Goal: Transaction & Acquisition: Obtain resource

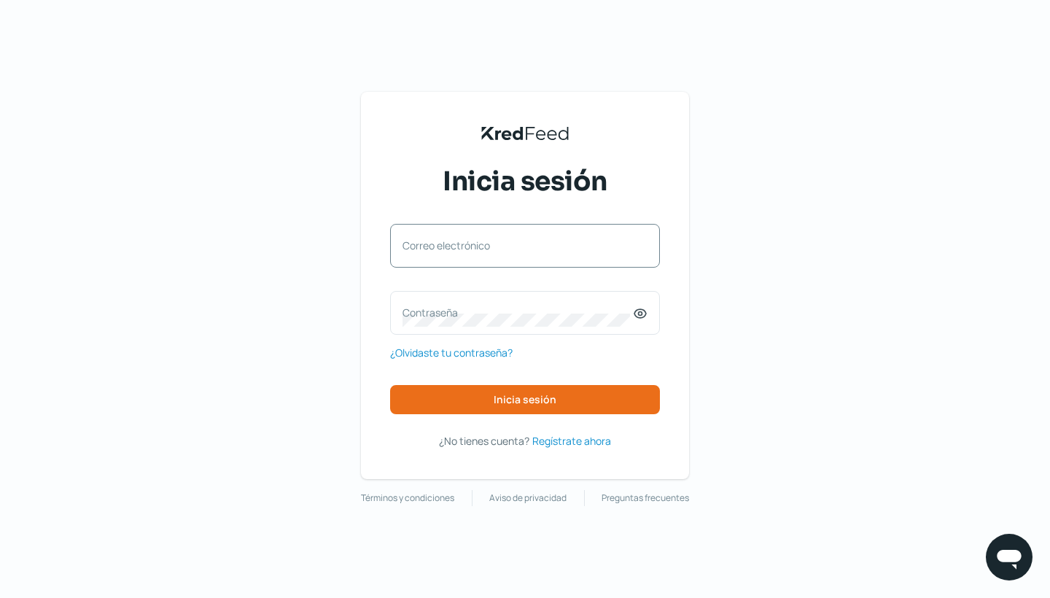
click at [401, 245] on div "Correo electrónico" at bounding box center [525, 246] width 270 height 44
type input "[PERSON_NAME][EMAIL_ADDRESS][PERSON_NAME][DOMAIN_NAME]"
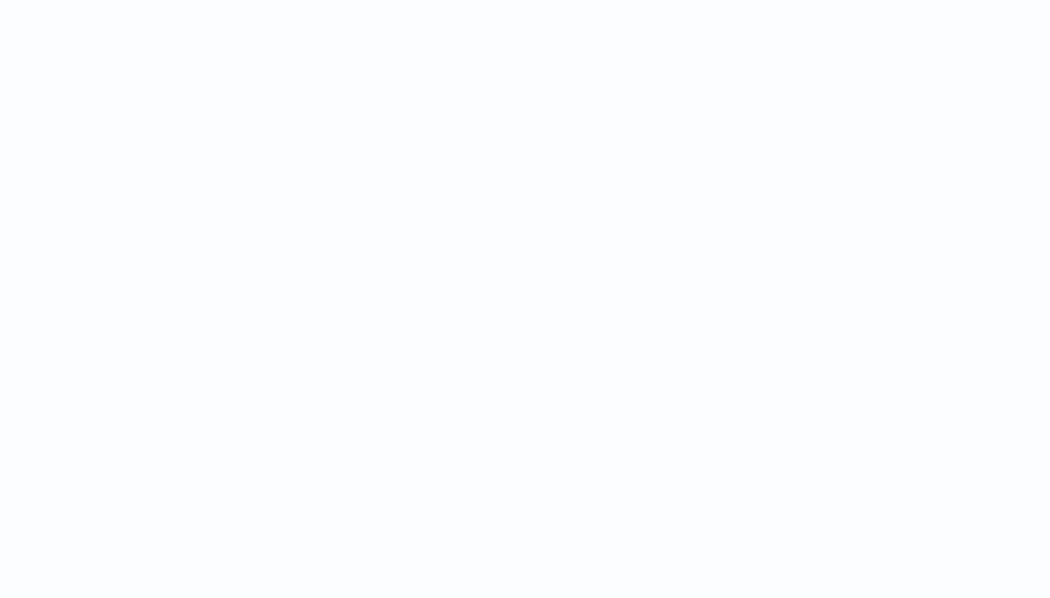
click at [537, 405] on div at bounding box center [525, 299] width 1050 height 598
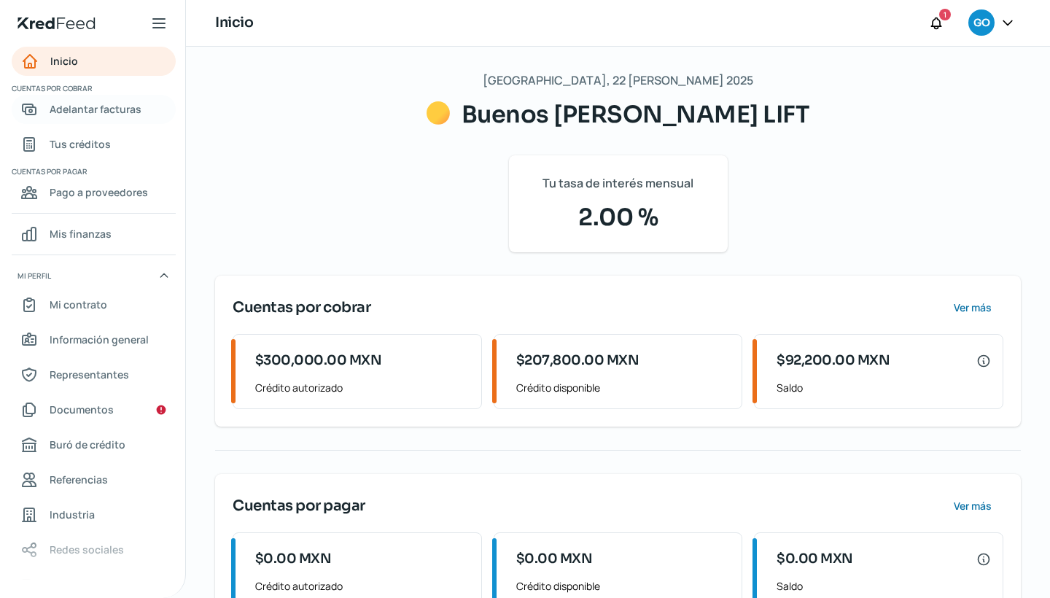
click at [106, 112] on span "Adelantar facturas" at bounding box center [96, 109] width 92 height 18
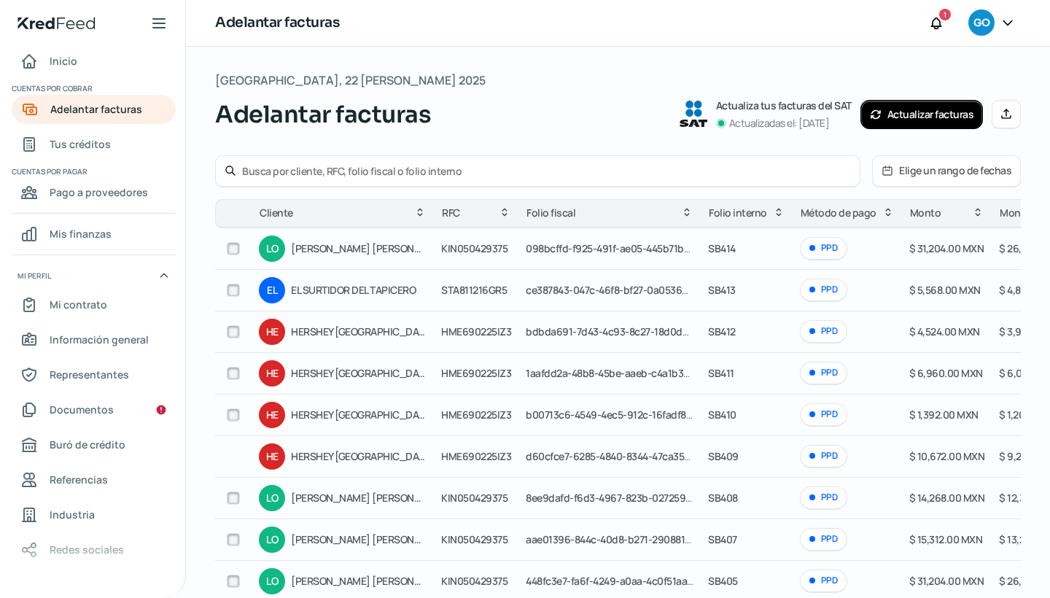
click at [896, 112] on button "Actualizar facturas" at bounding box center [922, 114] width 123 height 29
click at [236, 331] on input "checkbox" at bounding box center [233, 331] width 13 height 13
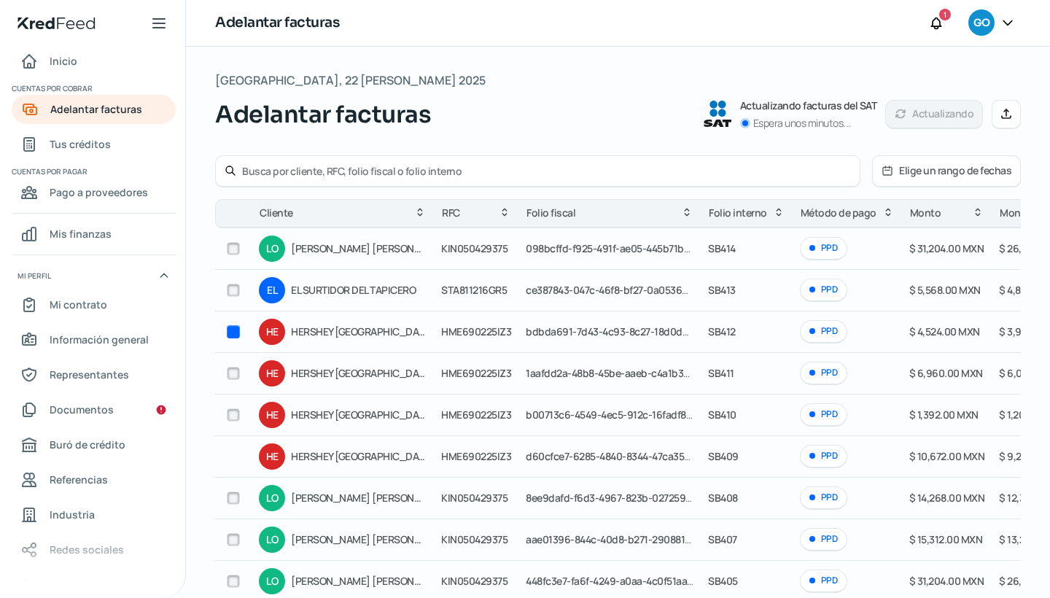
checkbox input "true"
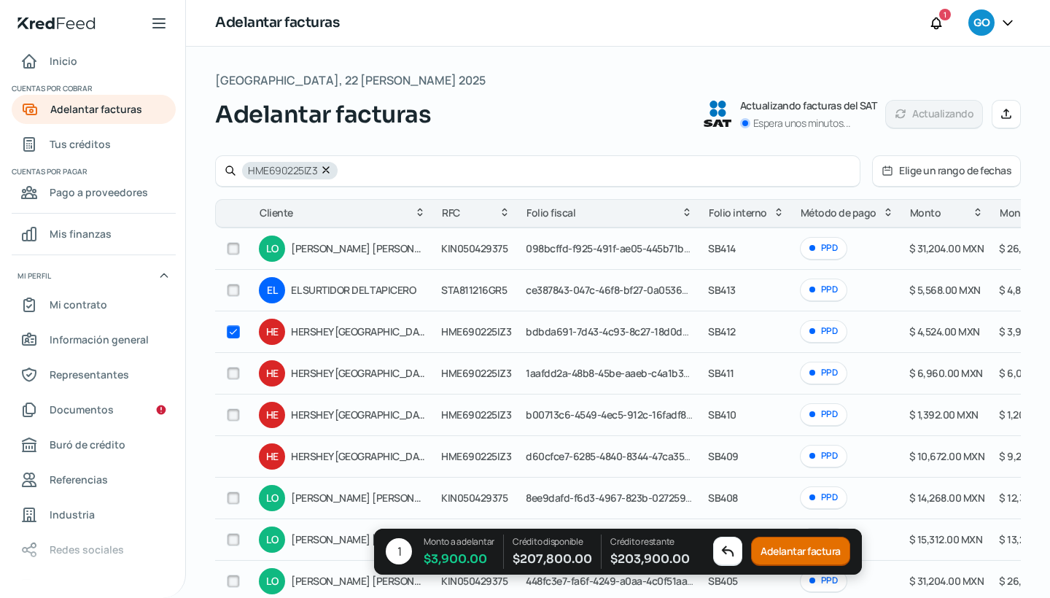
click at [233, 372] on input "checkbox" at bounding box center [233, 373] width 13 height 13
checkbox input "true"
checkbox input "false"
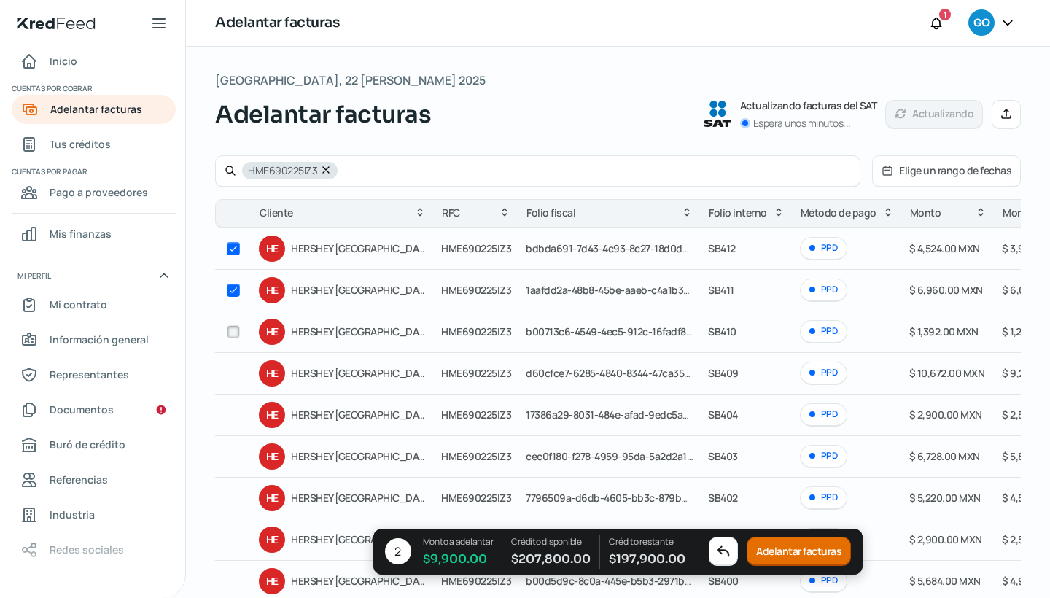
click at [774, 551] on button "Adelantar facturas" at bounding box center [799, 551] width 104 height 29
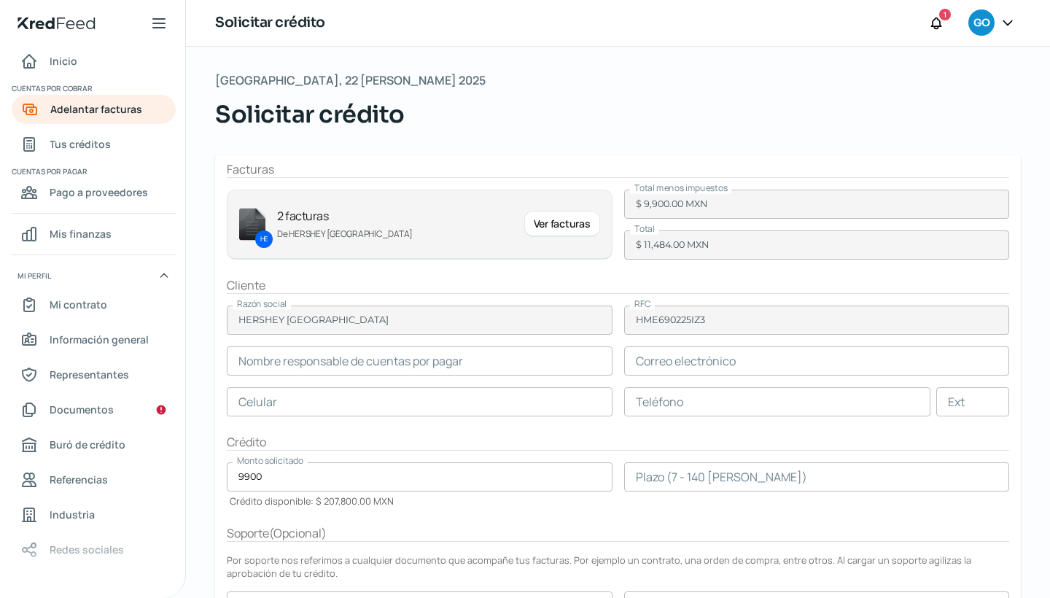
type input "[PERSON_NAME]"
type input "[EMAIL_ADDRESS][DOMAIN_NAME]"
type input "33 - 1865 - 4718"
click at [634, 484] on input "number" at bounding box center [817, 476] width 386 height 29
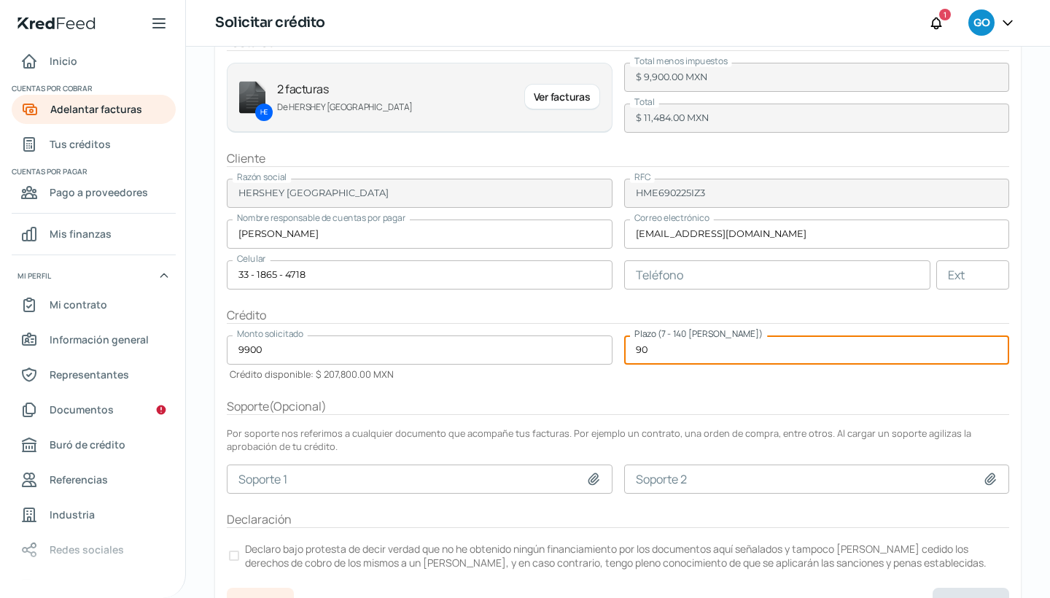
scroll to position [132, 0]
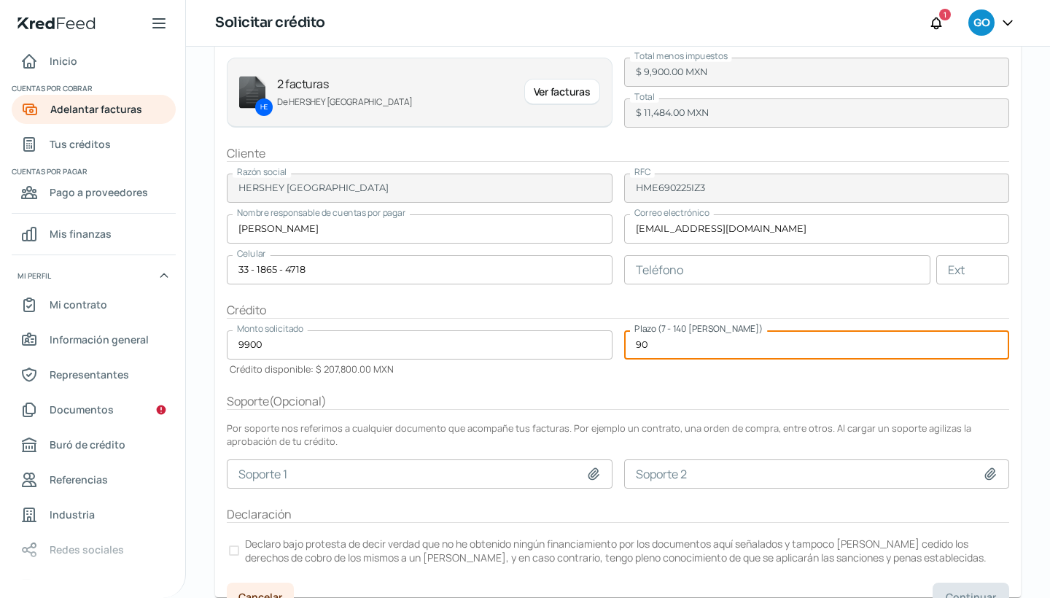
type input "90"
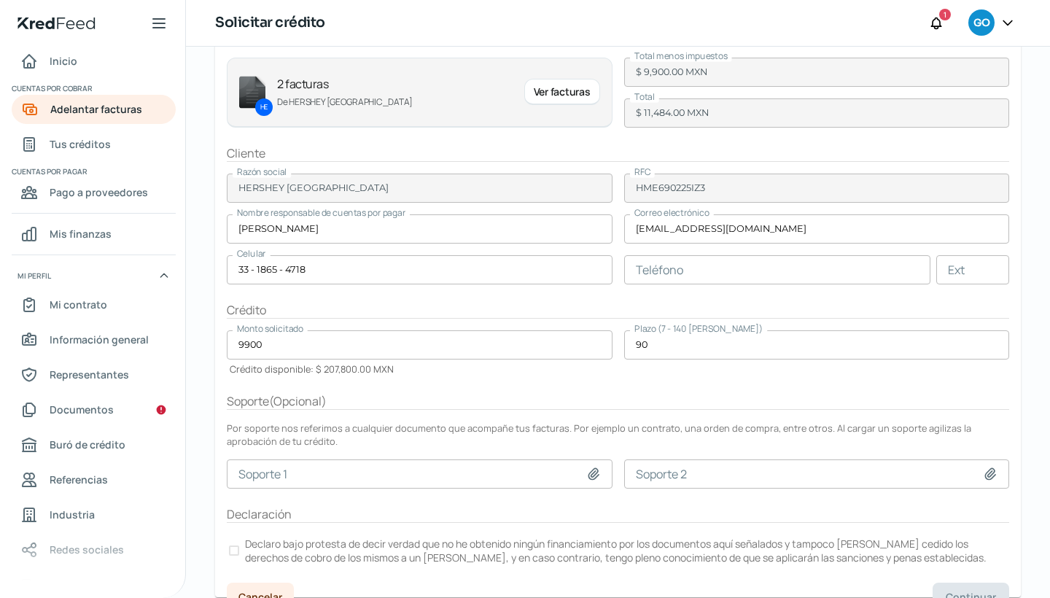
click at [594, 473] on icon at bounding box center [593, 474] width 15 height 15
type input "C:\fakepath\Purchase Order - 7000040019.pdf"
type input "Purchase Order - 7000040019.pdf"
click at [985, 471] on icon at bounding box center [990, 473] width 10 height 11
type input "C:\fakepath\Purchase Order - 7000040193.pdf"
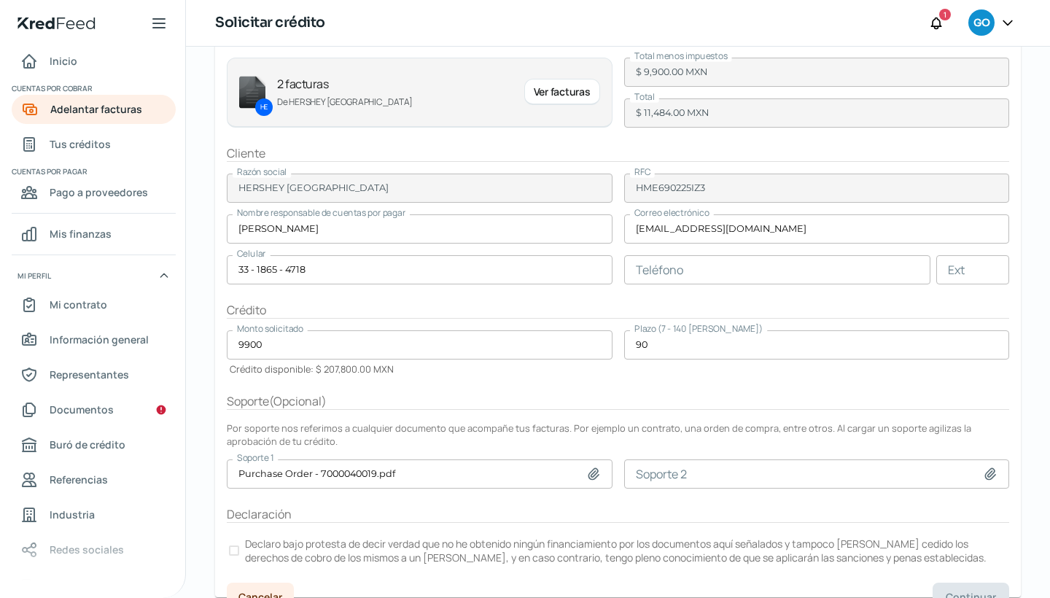
type input "Purchase Order - 7000040193.pdf"
click at [232, 545] on div at bounding box center [234, 550] width 10 height 10
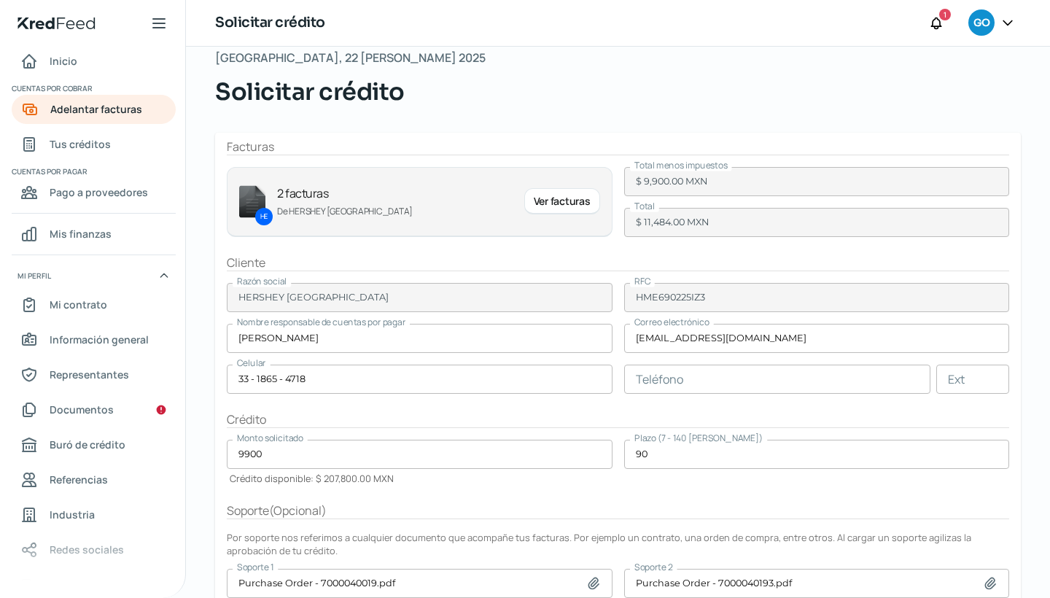
scroll to position [26, 0]
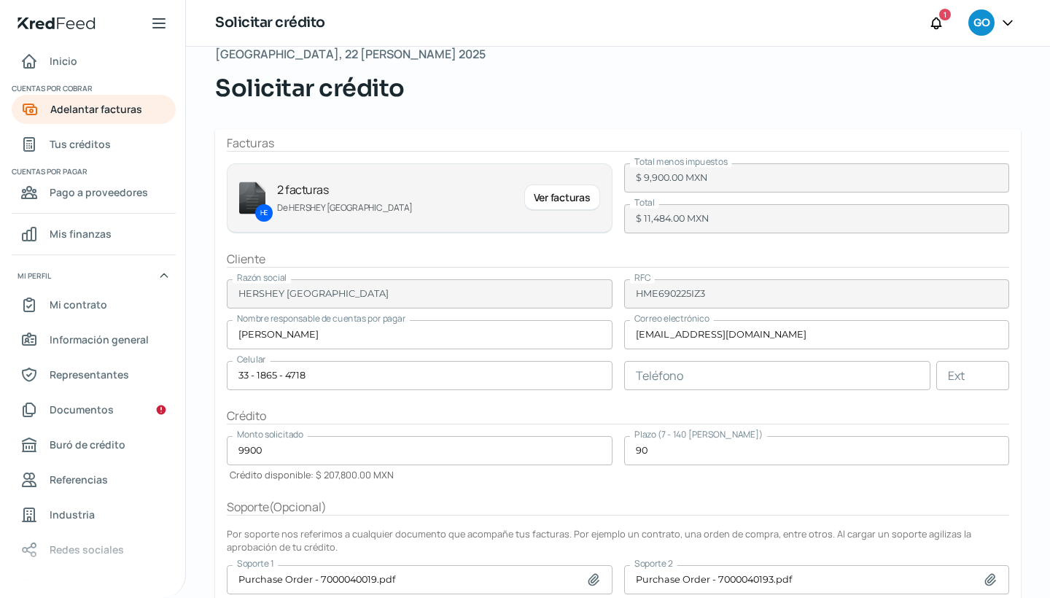
click at [545, 197] on div "Ver facturas" at bounding box center [562, 197] width 76 height 26
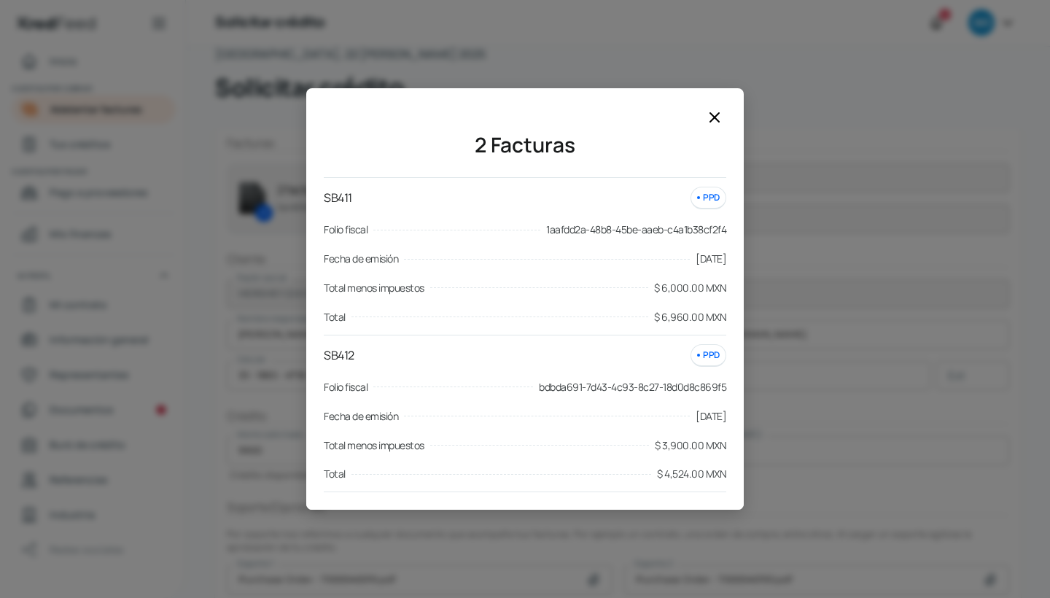
scroll to position [0, 0]
click at [719, 122] on icon at bounding box center [714, 117] width 9 height 9
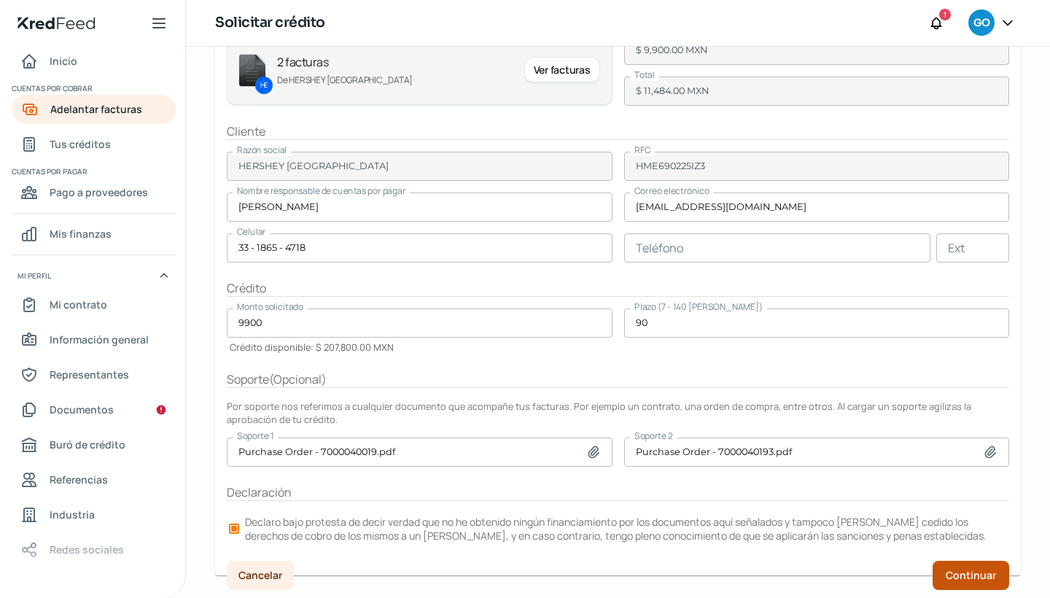
click at [950, 572] on span "Continuar" at bounding box center [971, 575] width 50 height 10
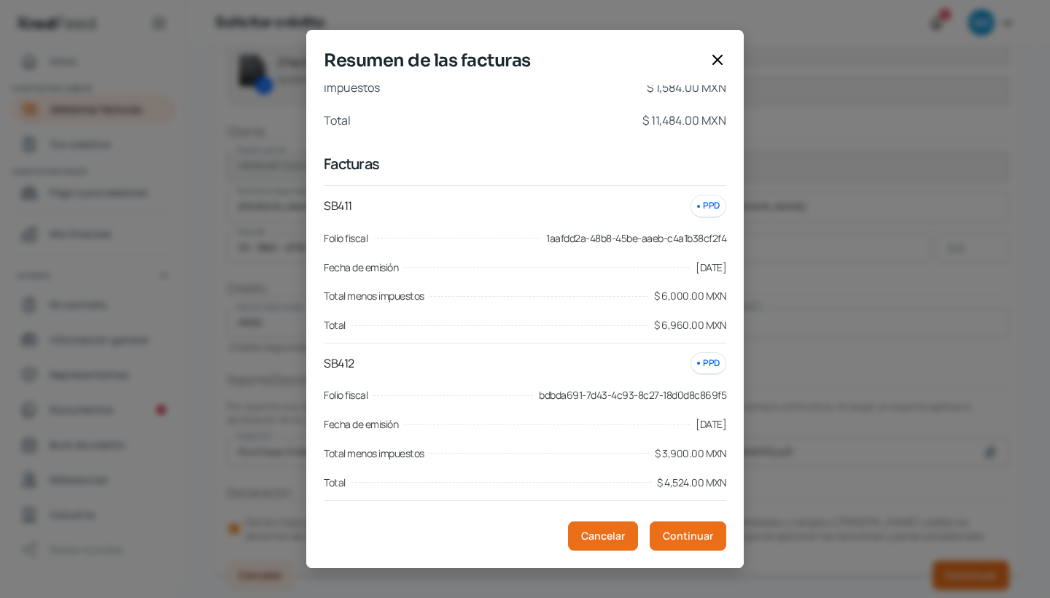
scroll to position [35, 0]
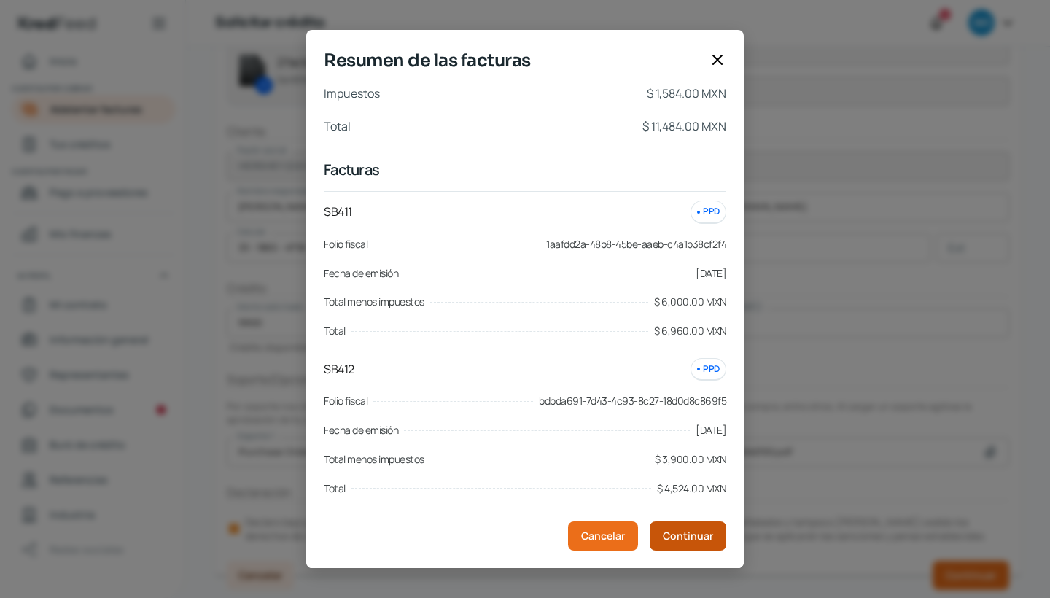
click at [691, 535] on span "Continuar" at bounding box center [688, 536] width 50 height 10
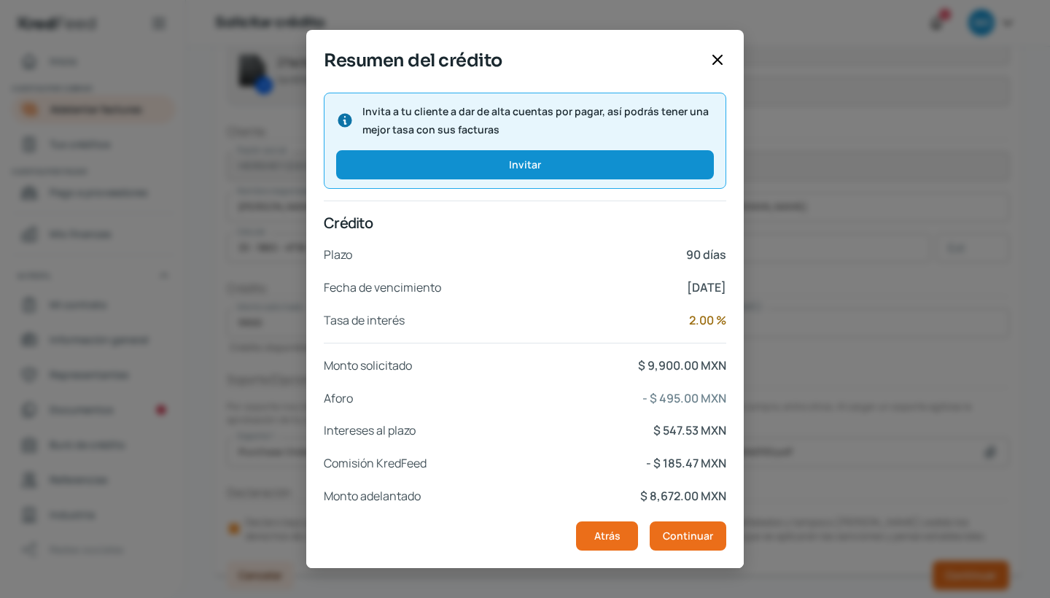
scroll to position [187, 0]
click at [694, 543] on button "Continuar" at bounding box center [688, 535] width 77 height 29
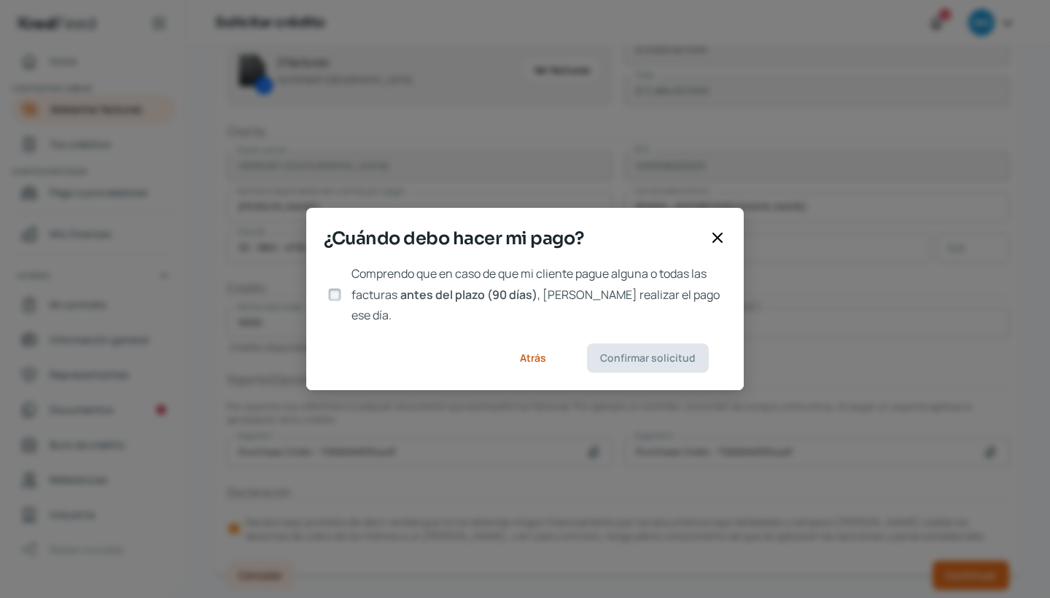
click at [332, 295] on input "Comprendo que en caso de que mi cliente pague alguna o todas las facturas antes…" at bounding box center [334, 294] width 13 height 13
checkbox input "true"
click at [642, 353] on span "Confirmar solicitud" at bounding box center [648, 358] width 96 height 10
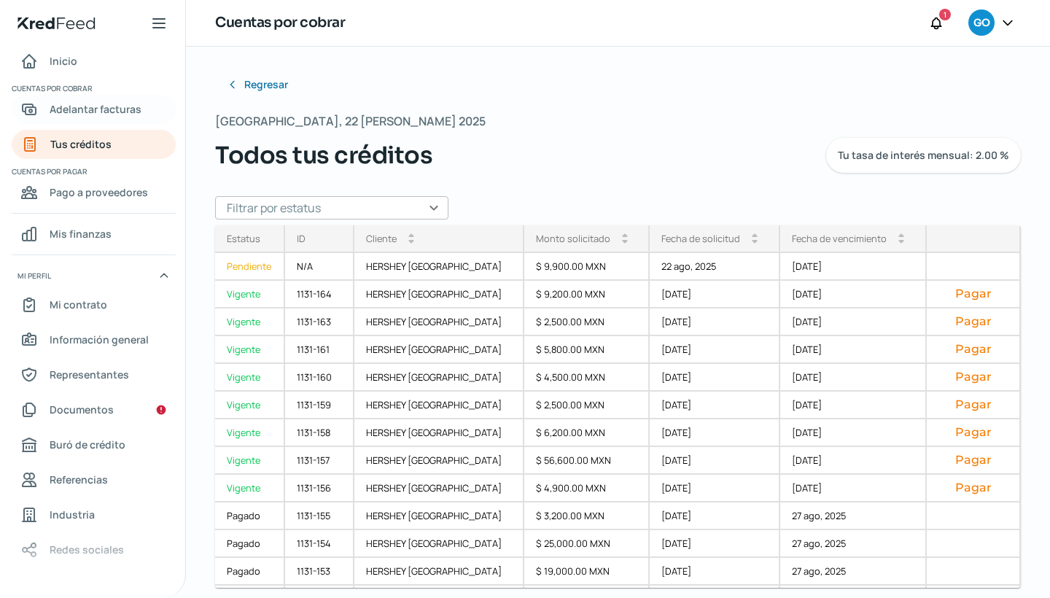
click at [125, 106] on span "Adelantar facturas" at bounding box center [96, 109] width 92 height 18
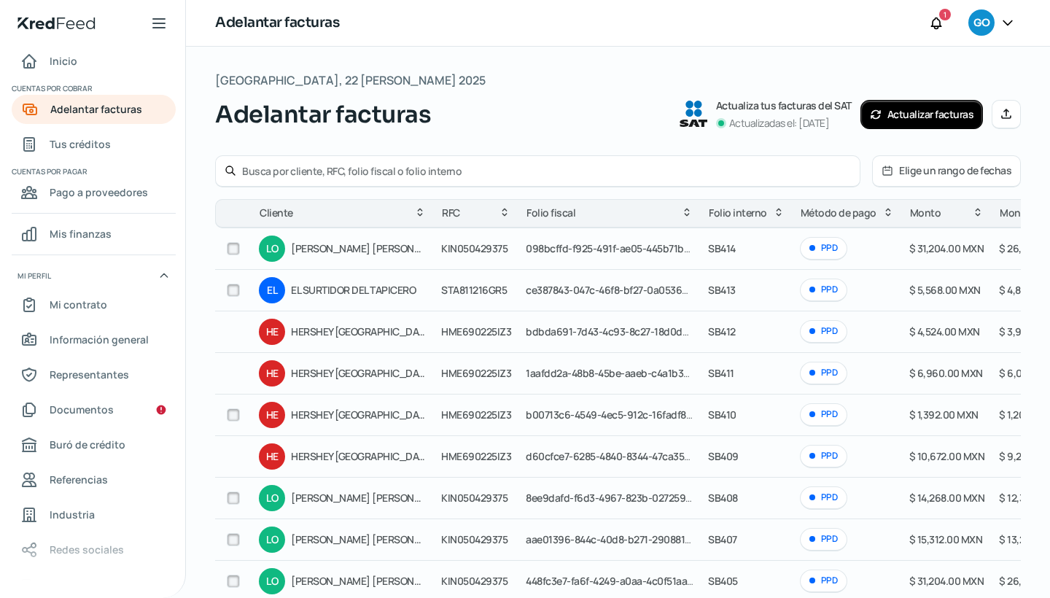
scroll to position [1, 0]
click at [935, 119] on button "Actualizar facturas" at bounding box center [922, 113] width 123 height 29
click at [1002, 111] on icon at bounding box center [1006, 113] width 9 height 9
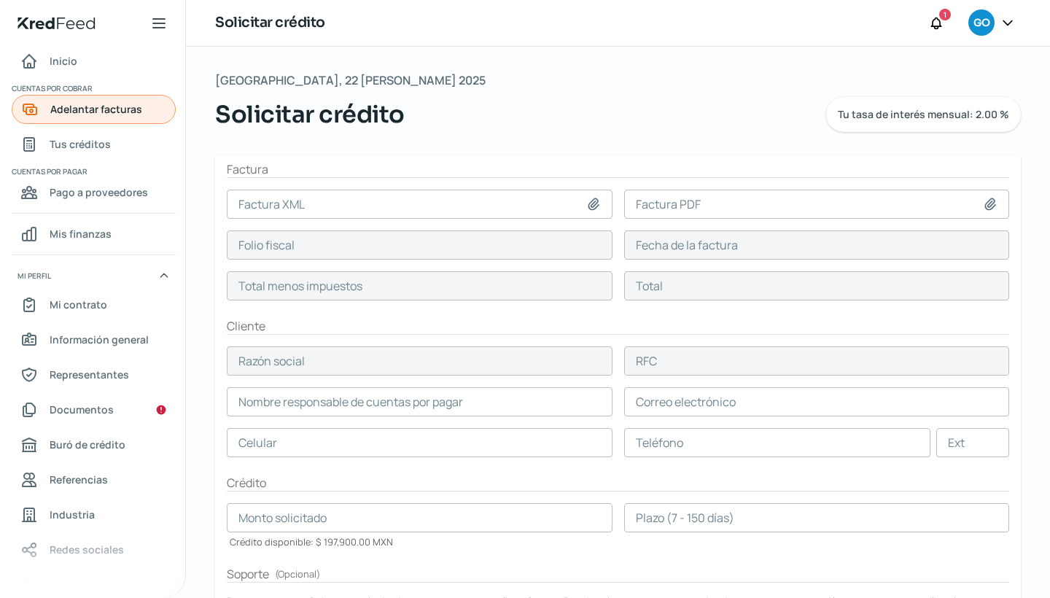
click at [115, 114] on span "Adelantar facturas" at bounding box center [96, 109] width 92 height 18
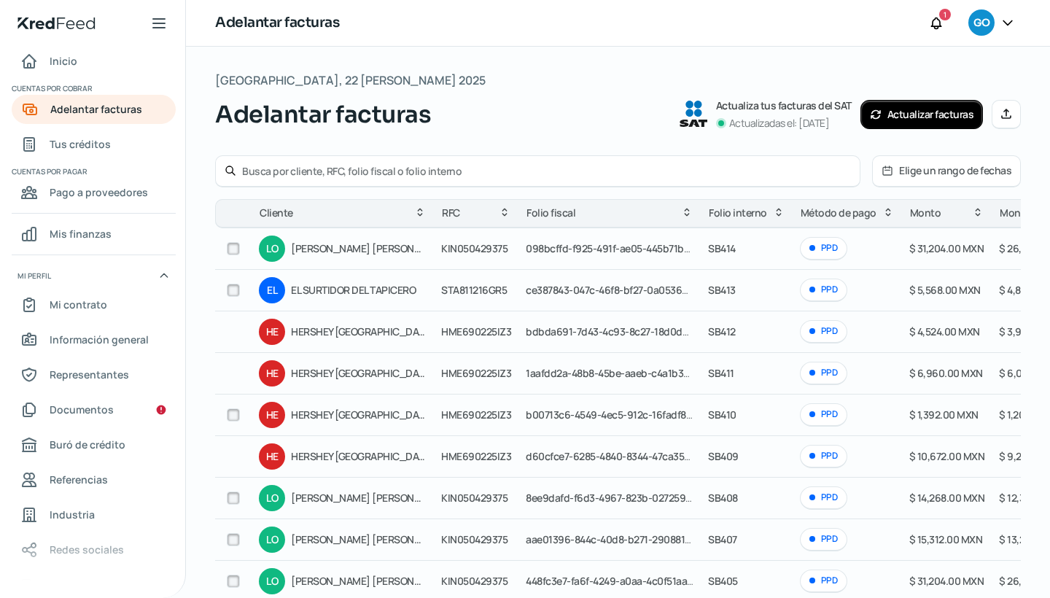
click at [917, 116] on button "Actualizar facturas" at bounding box center [922, 114] width 123 height 29
click at [1002, 116] on icon at bounding box center [1006, 113] width 9 height 9
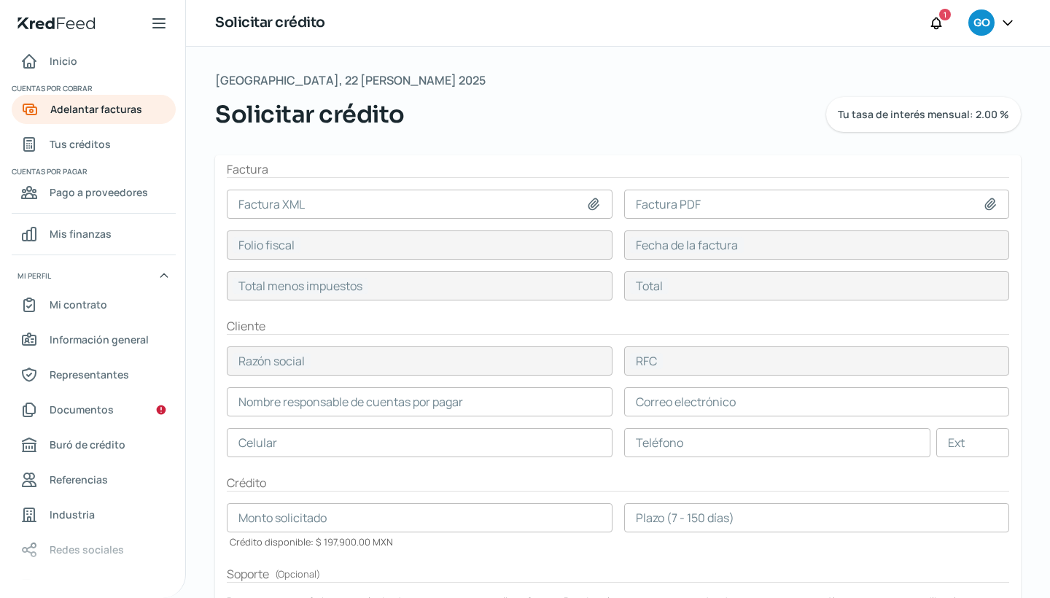
click at [590, 210] on icon at bounding box center [593, 204] width 15 height 15
type input "C:\fakepath\CLE151015QQ9_Factura_SB415.xml"
type input "CLE151015QQ9_Factura_SB415.xml"
type input "aba31703-4dc9-4b5b-a32d-a07ff9df1053"
type input "21 ago, 2025"
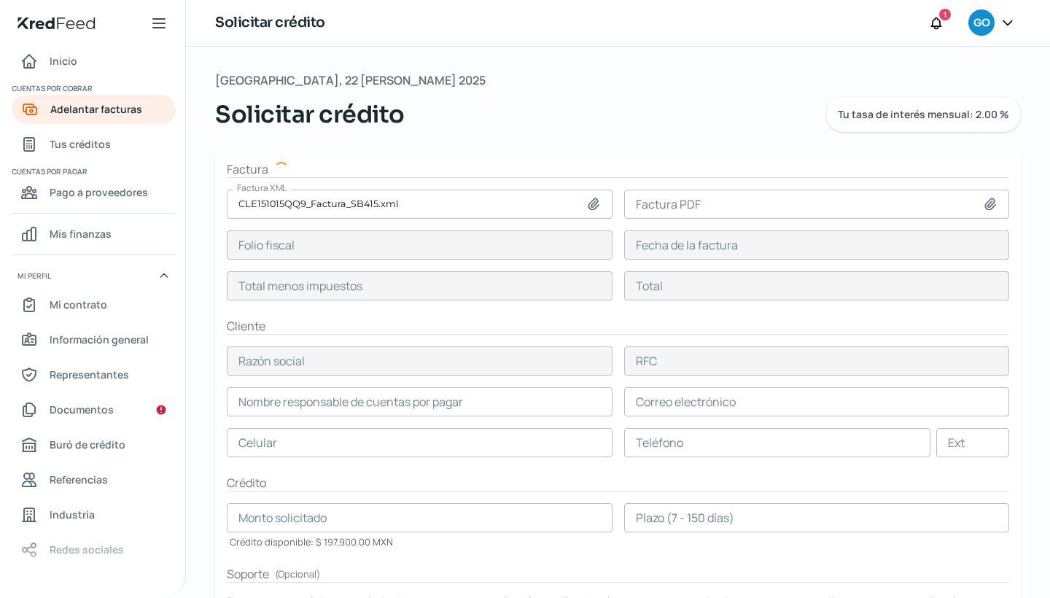
type input "51100"
type input "59276"
type input "HERSHEY [GEOGRAPHIC_DATA]"
type input "HME690225IZ3"
type input "51100"
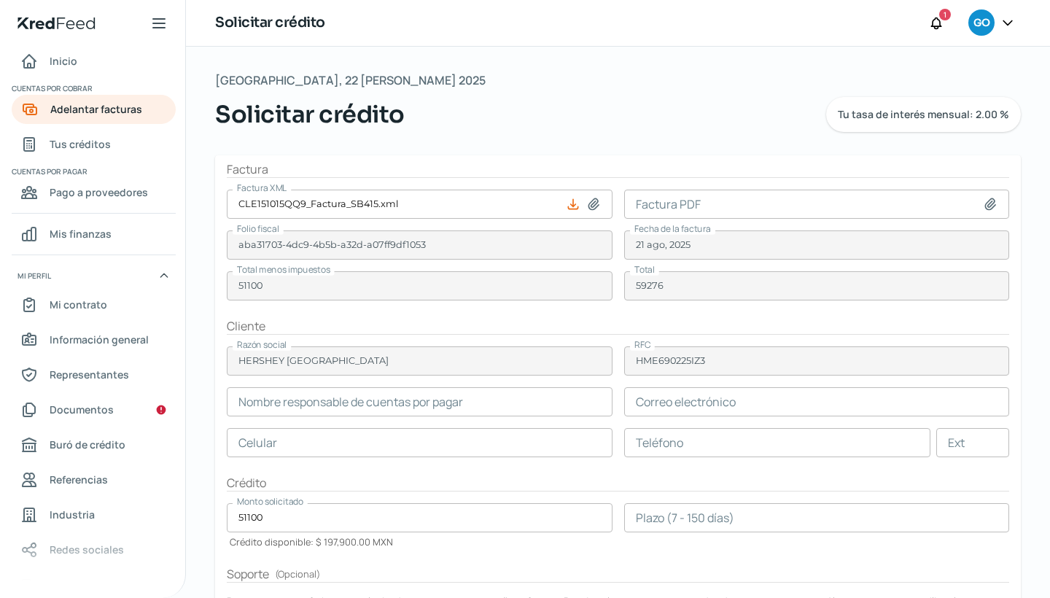
type input "[PERSON_NAME]"
type input "[EMAIL_ADDRESS][DOMAIN_NAME]"
type input "33 - 1865 - 4718"
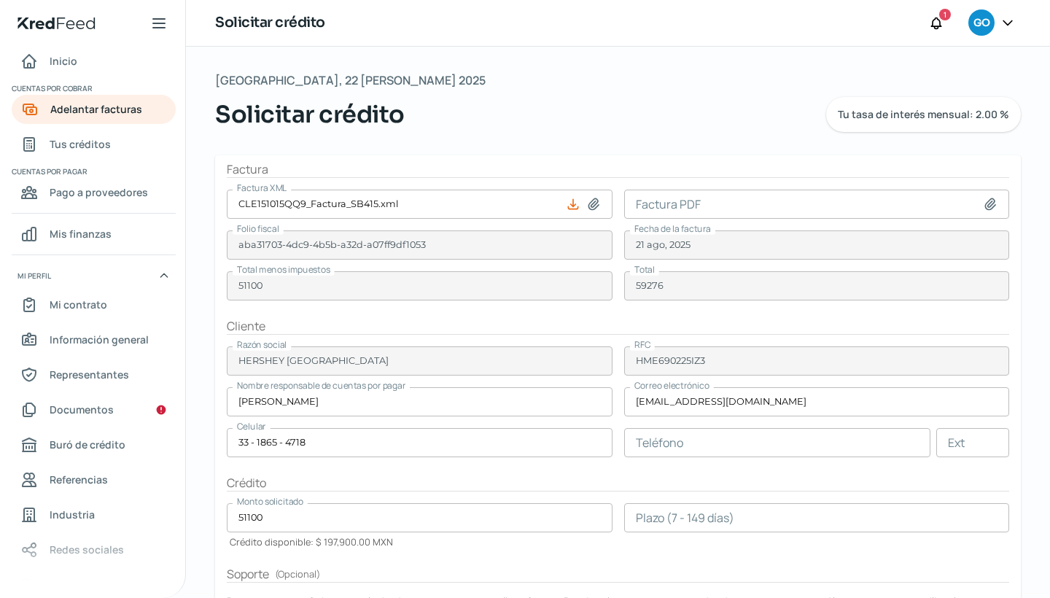
click at [987, 206] on icon at bounding box center [990, 203] width 10 height 11
type input "C:\fakepath\CLE151015QQ9FacturaSB415.pdf"
type input "CLE151015QQ9FacturaSB415.pdf"
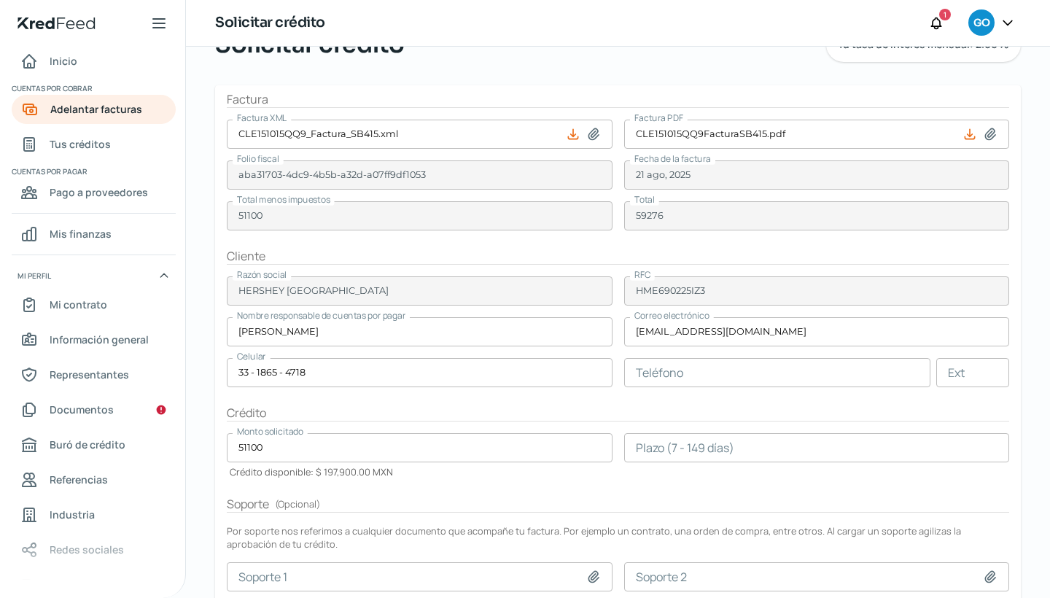
scroll to position [79, 0]
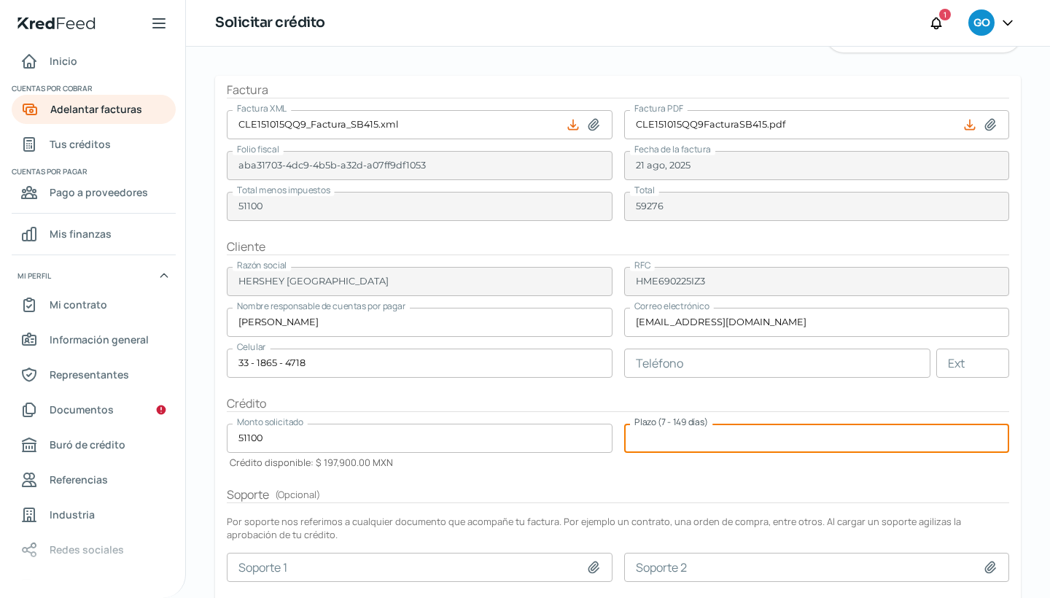
click at [632, 440] on input "number" at bounding box center [817, 438] width 386 height 29
type input "90"
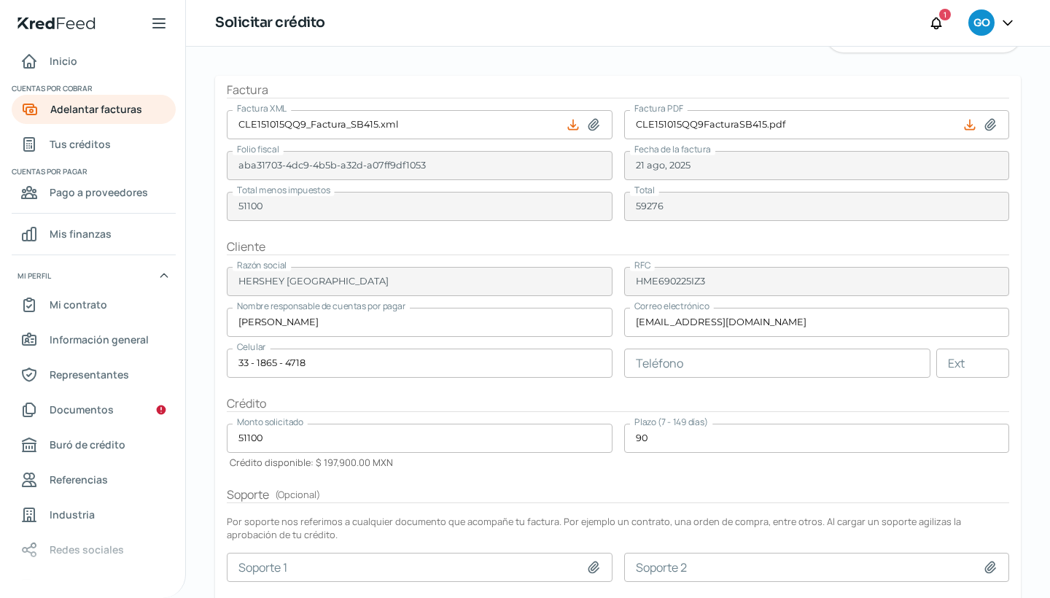
click at [594, 567] on icon at bounding box center [593, 567] width 15 height 15
type input "C:\fakepath\Purchase Order - 7000040545.pdf"
type input "Purchase Order - 7000040545.pdf"
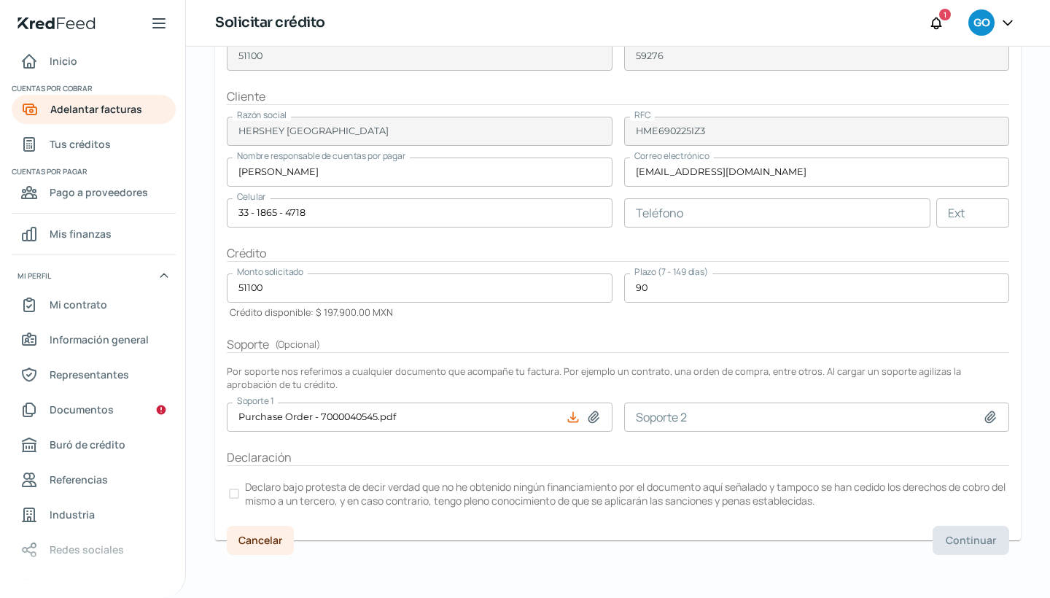
scroll to position [0, 0]
click at [230, 492] on div at bounding box center [234, 494] width 10 height 10
click at [947, 542] on span "Continuar" at bounding box center [971, 540] width 50 height 10
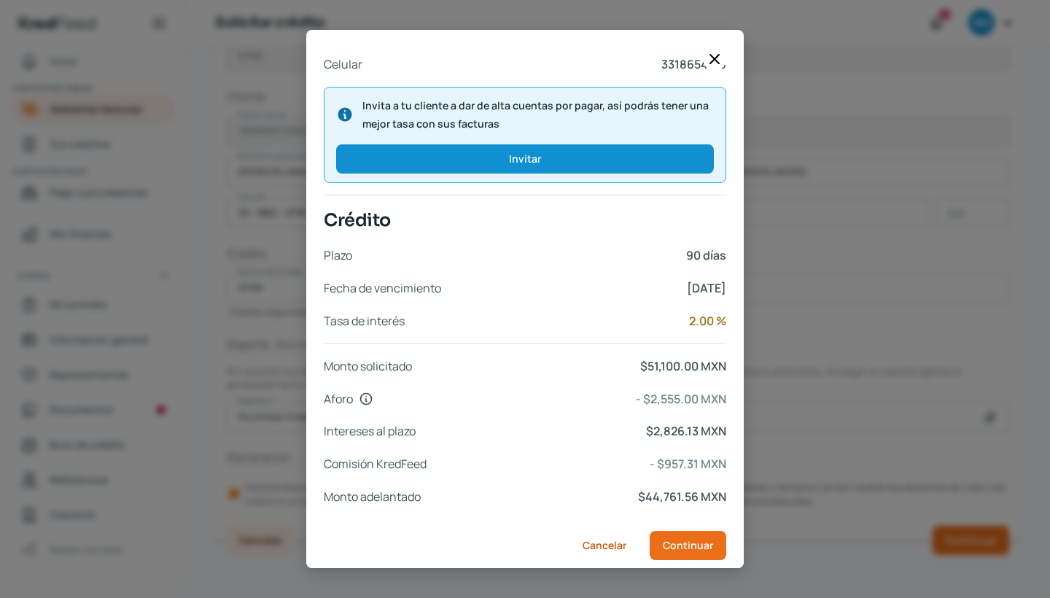
scroll to position [529, 0]
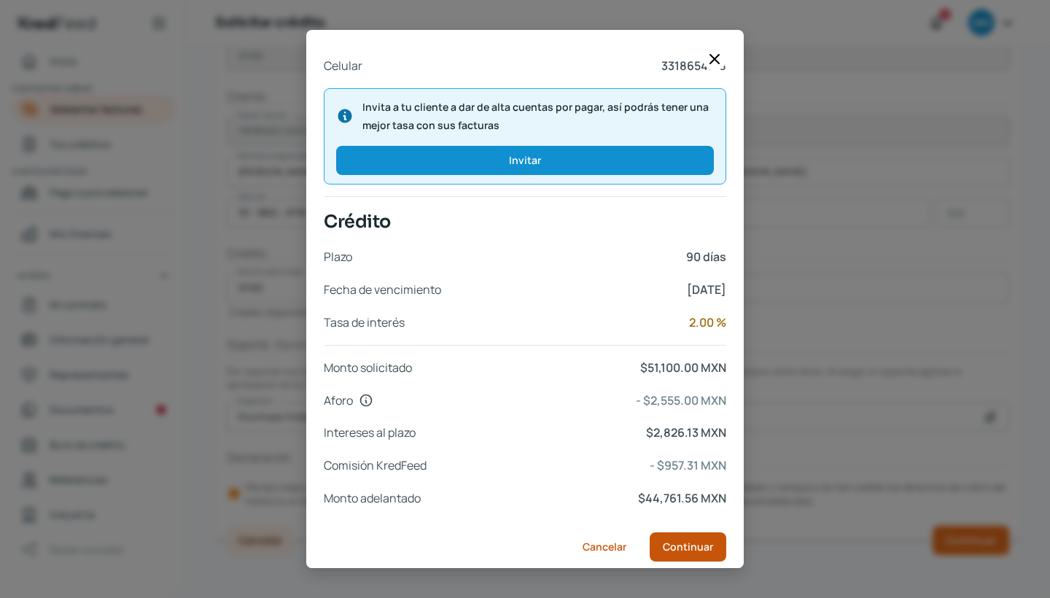
click at [683, 547] on button "Continuar" at bounding box center [688, 546] width 77 height 29
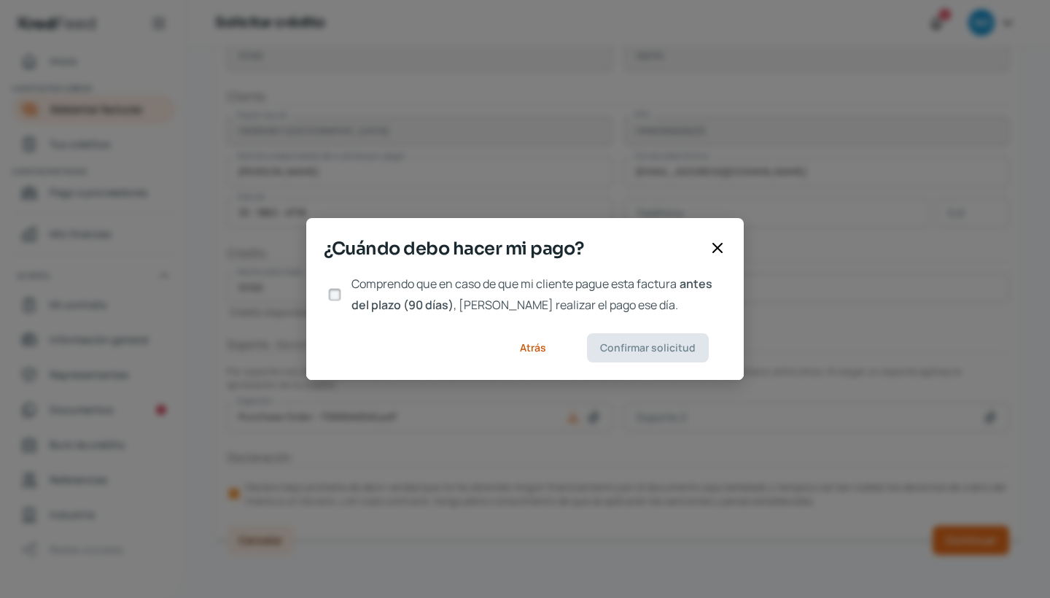
scroll to position [0, 0]
click at [333, 295] on input "Comprendo que en caso de que mi cliente pague esta factura antes del plazo (90 …" at bounding box center [334, 294] width 13 height 13
checkbox input "true"
click at [670, 350] on span "Confirmar solicitud" at bounding box center [648, 348] width 96 height 10
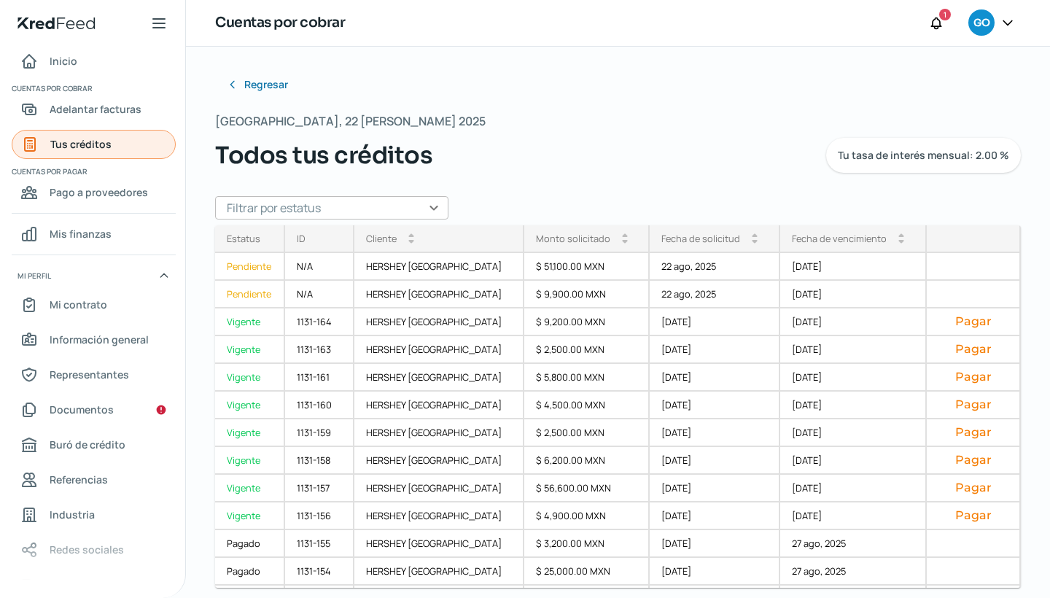
click at [83, 143] on span "Tus créditos" at bounding box center [80, 144] width 61 height 18
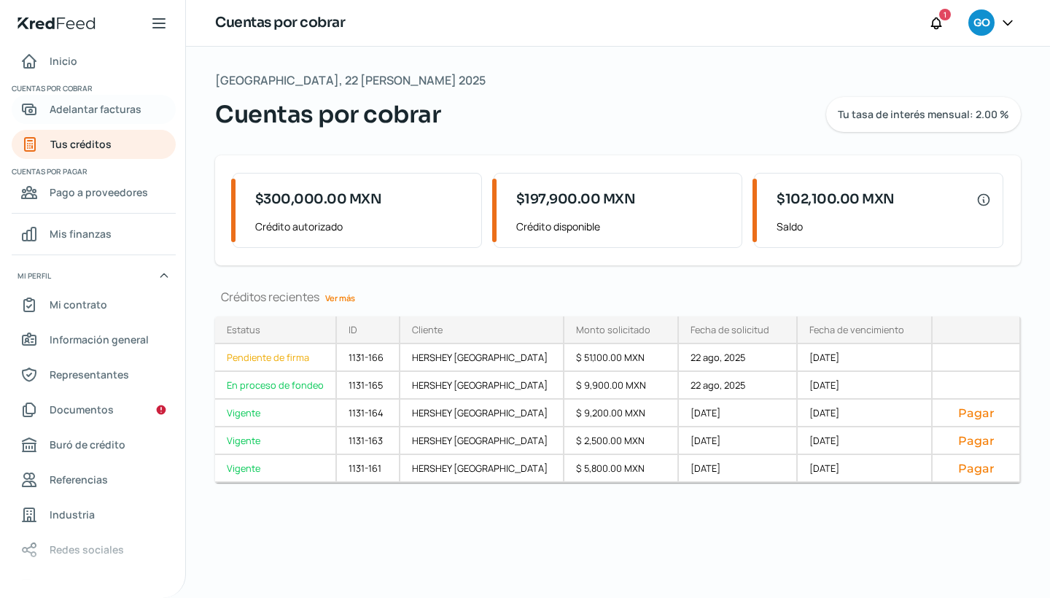
click at [125, 113] on span "Adelantar facturas" at bounding box center [96, 109] width 92 height 18
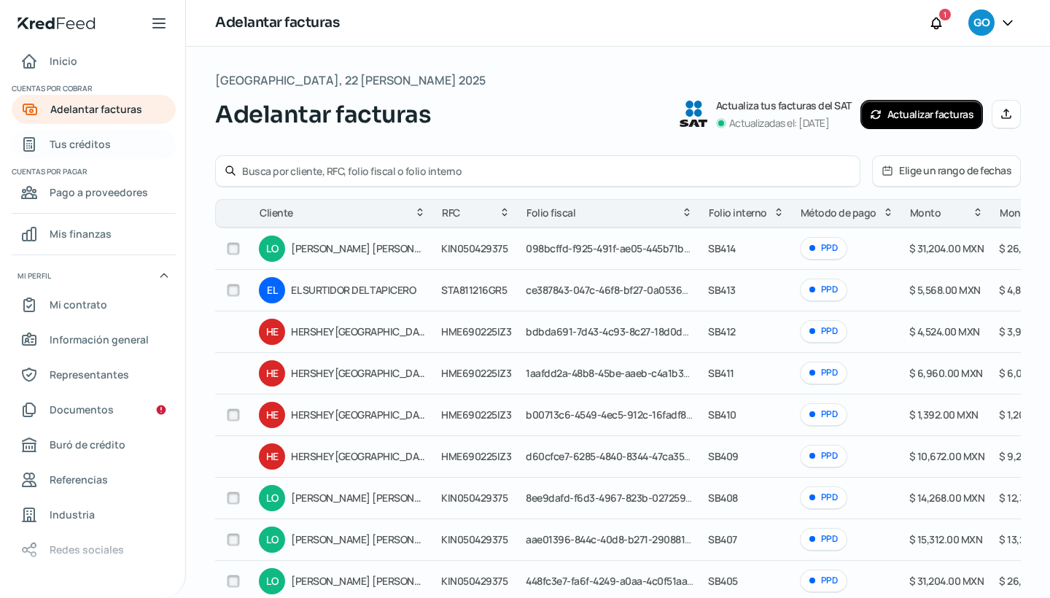
click at [95, 149] on span "Tus créditos" at bounding box center [80, 144] width 61 height 18
